Goal: Obtain resource: Obtain resource

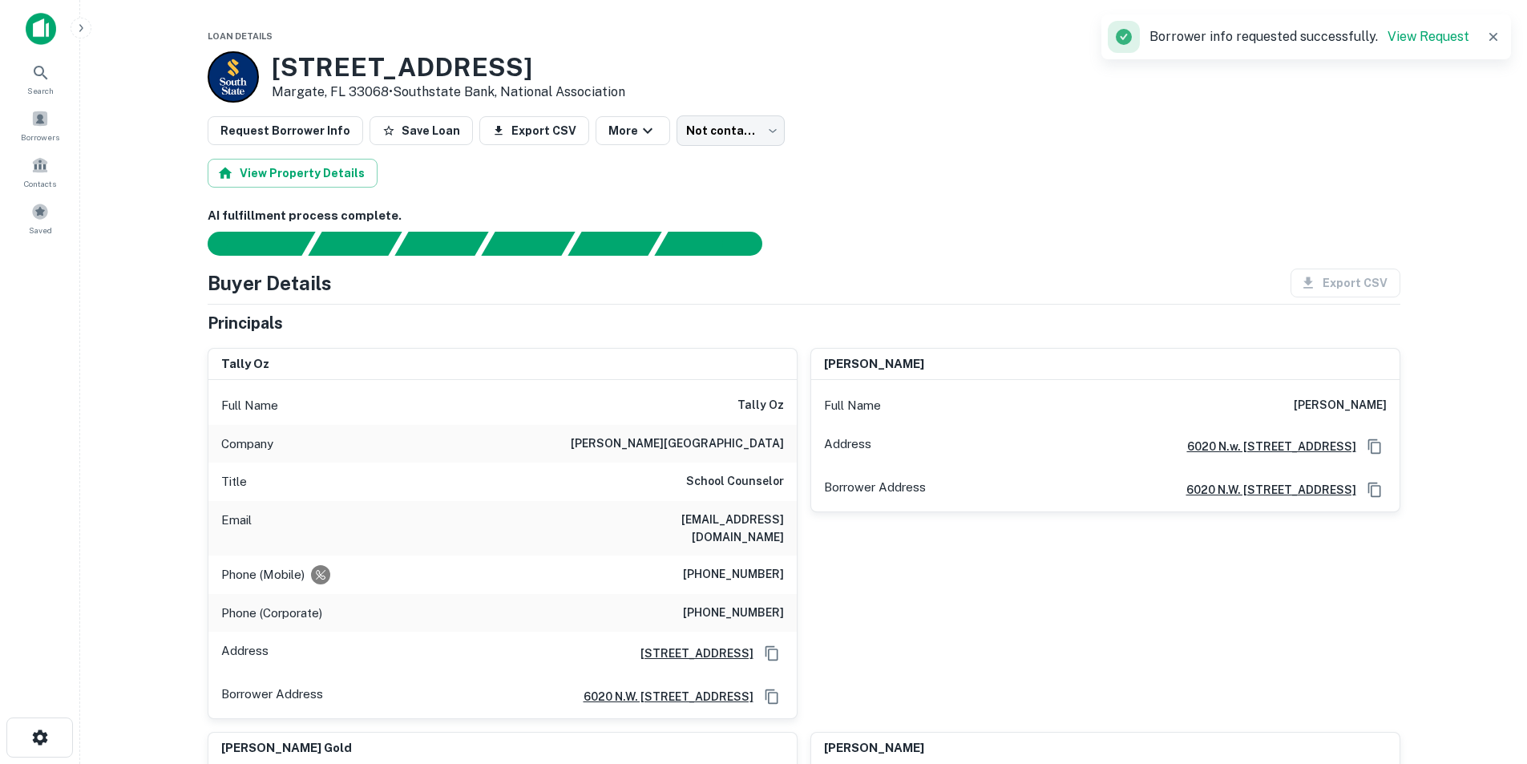
click at [910, 280] on div "Buyer Details Export CSV" at bounding box center [804, 282] width 1193 height 29
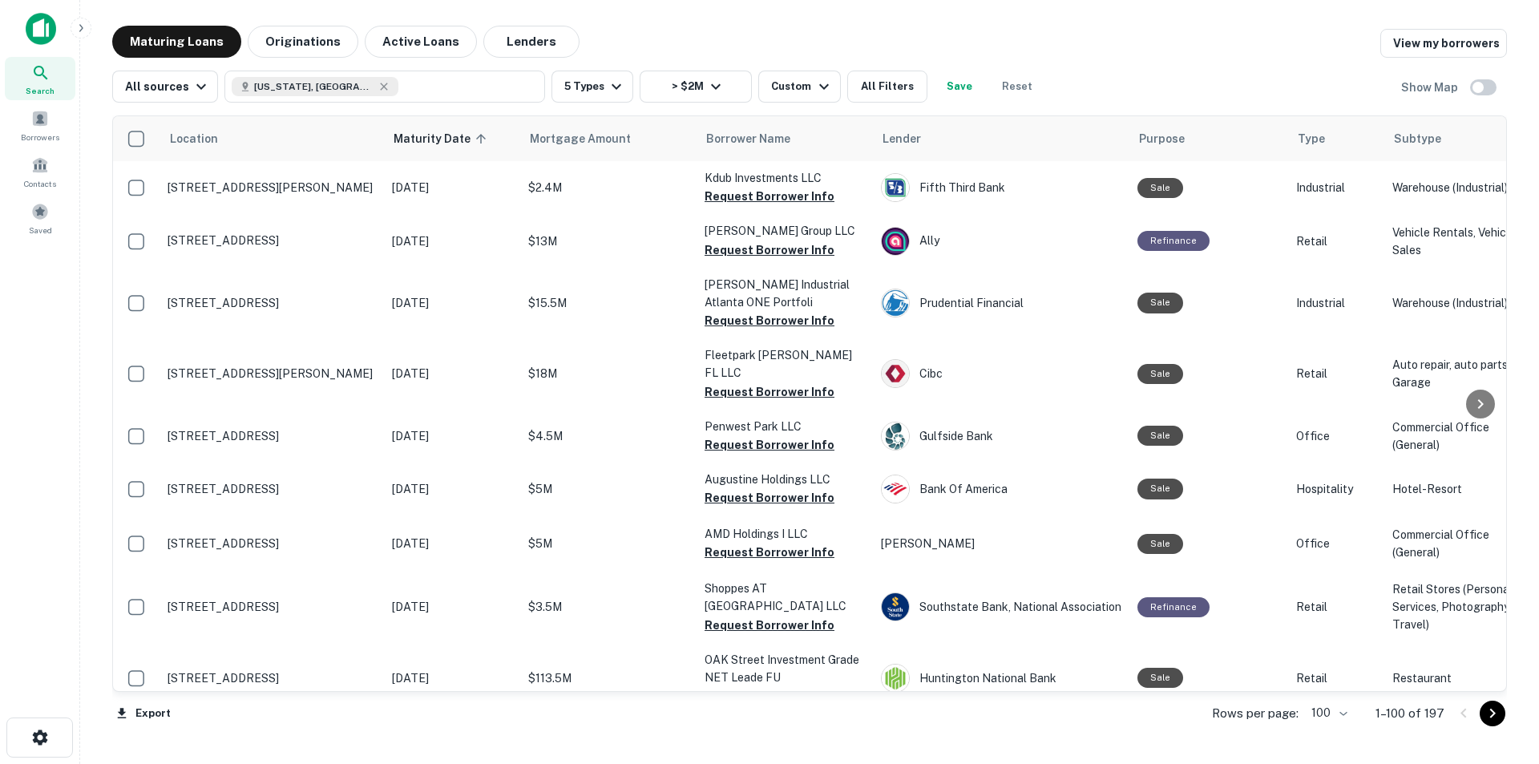
scroll to position [962, 0]
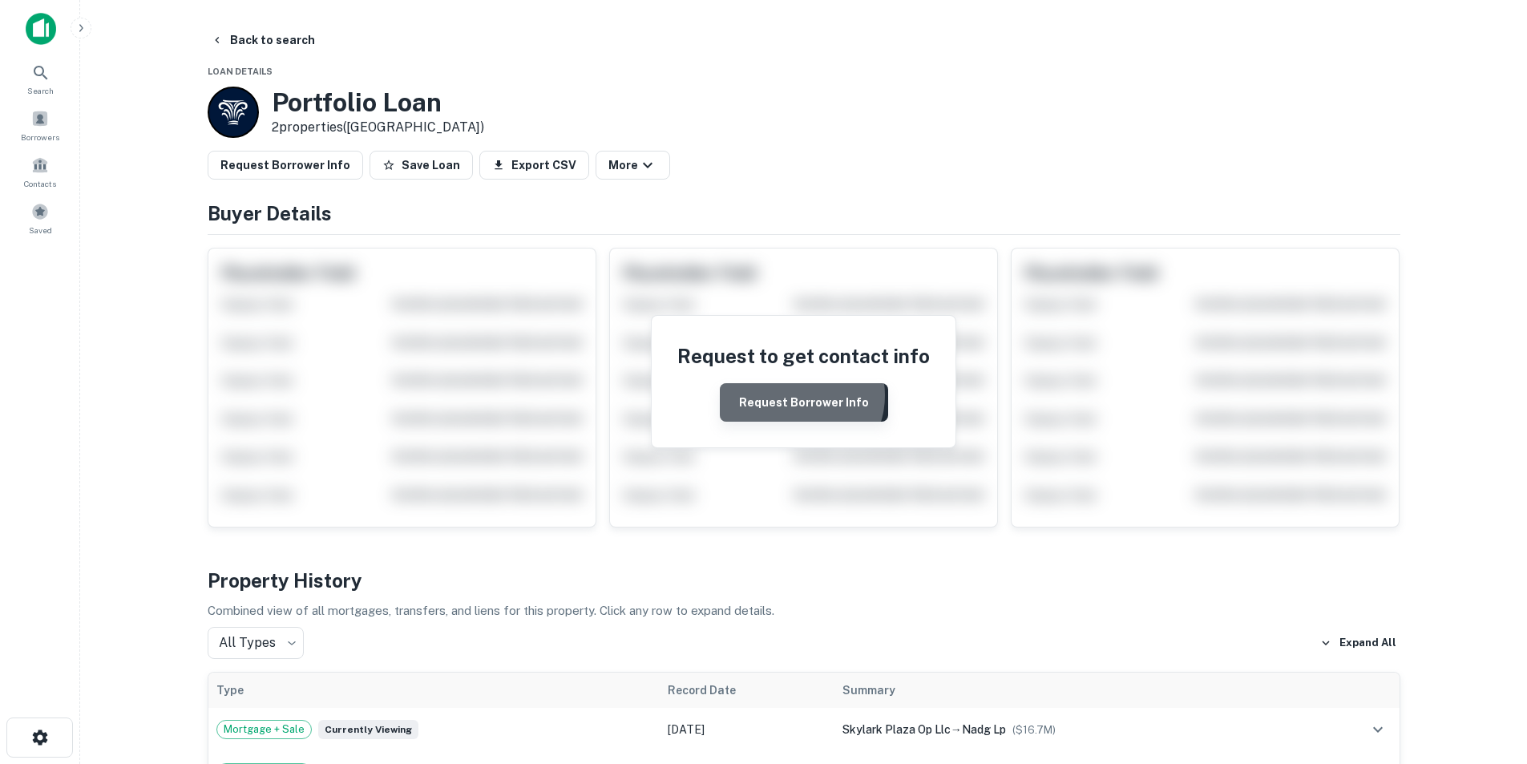
click at [797, 395] on button "Request Borrower Info" at bounding box center [804, 402] width 168 height 38
